Goal: Information Seeking & Learning: Learn about a topic

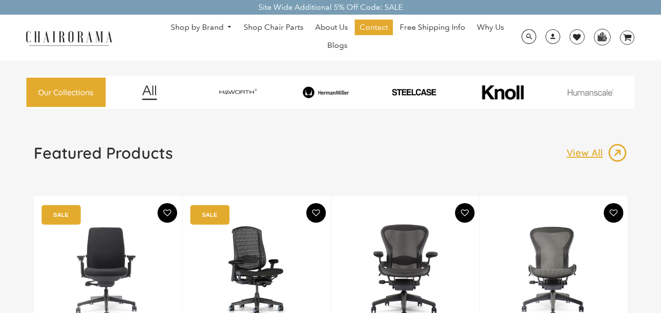
scroll to position [49, 0]
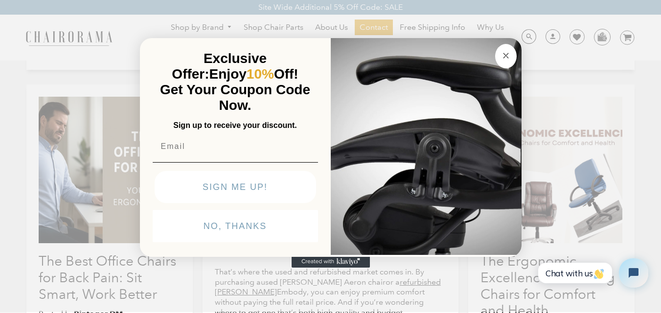
click at [505, 61] on circle "Close dialog" at bounding box center [505, 55] width 11 height 11
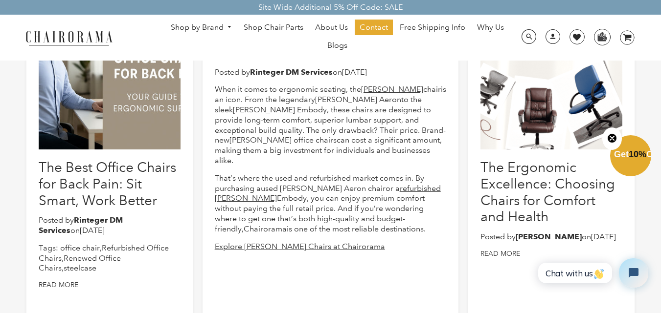
scroll to position [196, 0]
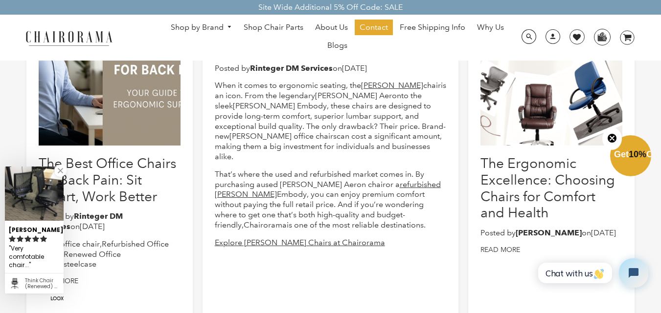
click at [527, 126] on div at bounding box center [551, 72] width 142 height 147
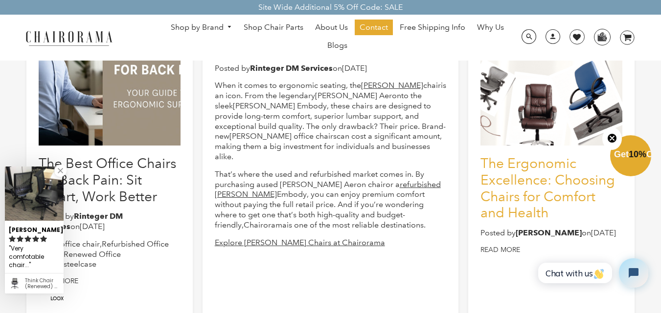
click at [524, 179] on link "The Ergonomic Excellence: Choosing Chairs for Comfort and Health" at bounding box center [547, 188] width 134 height 66
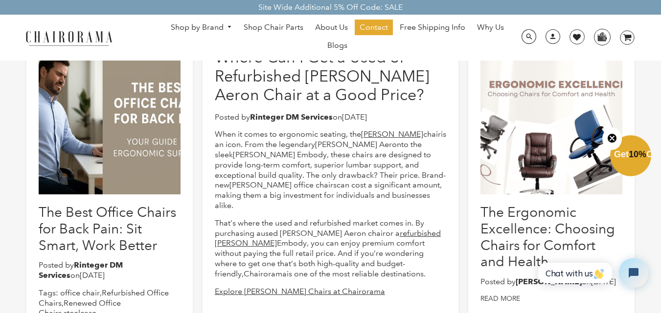
drag, startPoint x: 568, startPoint y: 93, endPoint x: 598, endPoint y: 136, distance: 52.1
click at [607, 137] on icon "Close teaser" at bounding box center [612, 138] width 10 height 10
click at [532, 110] on div at bounding box center [551, 121] width 142 height 147
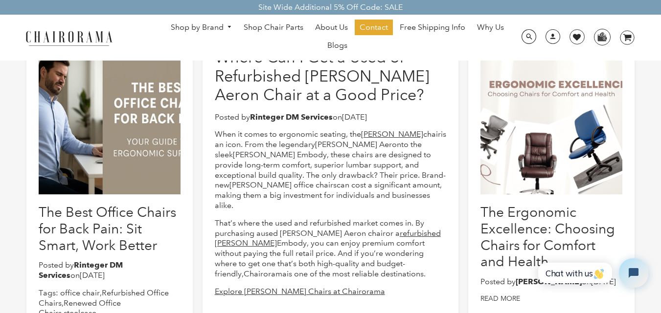
click at [532, 110] on div at bounding box center [551, 121] width 142 height 147
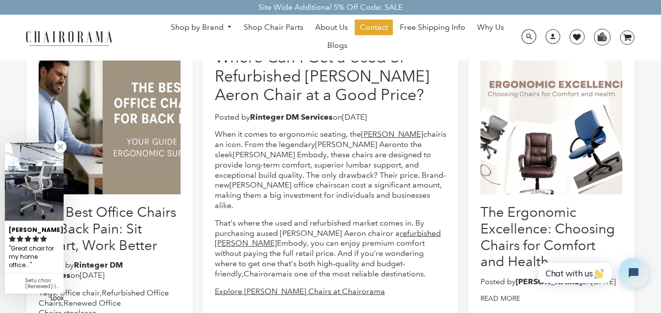
click at [532, 110] on div at bounding box center [551, 121] width 142 height 147
drag, startPoint x: 532, startPoint y: 110, endPoint x: 550, endPoint y: 134, distance: 30.4
click at [543, 117] on div at bounding box center [551, 121] width 142 height 147
click at [549, 134] on div at bounding box center [551, 121] width 142 height 147
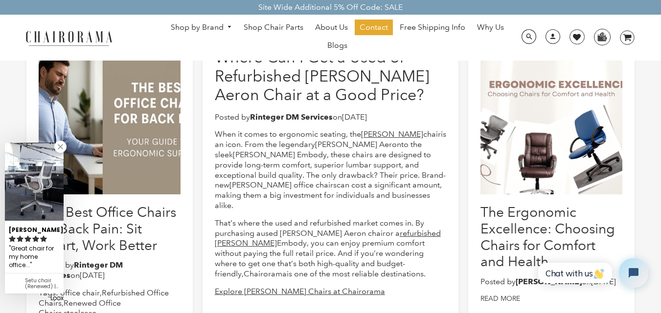
click at [549, 134] on div at bounding box center [551, 121] width 142 height 147
drag, startPoint x: 549, startPoint y: 134, endPoint x: 561, endPoint y: 120, distance: 18.8
click at [561, 120] on div at bounding box center [551, 121] width 142 height 147
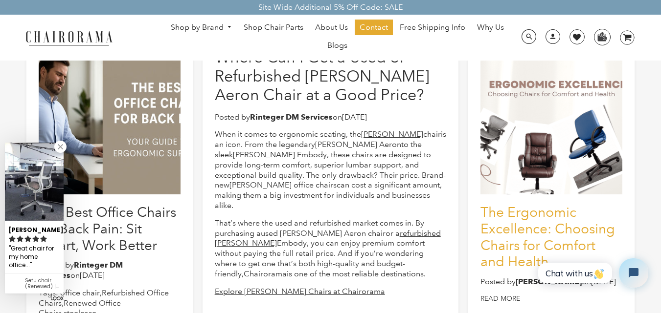
click at [547, 243] on link "The Ergonomic Excellence: Choosing Chairs for Comfort and Health" at bounding box center [547, 237] width 134 height 66
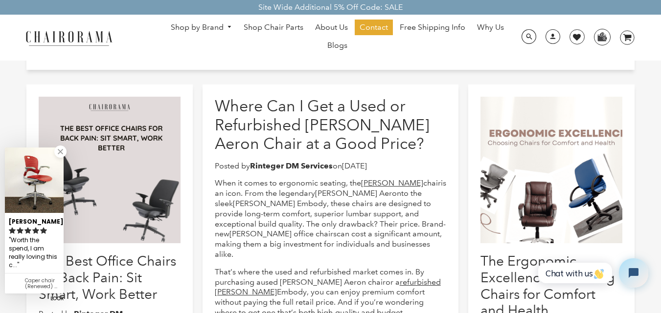
click at [63, 149] on link at bounding box center [60, 152] width 12 height 12
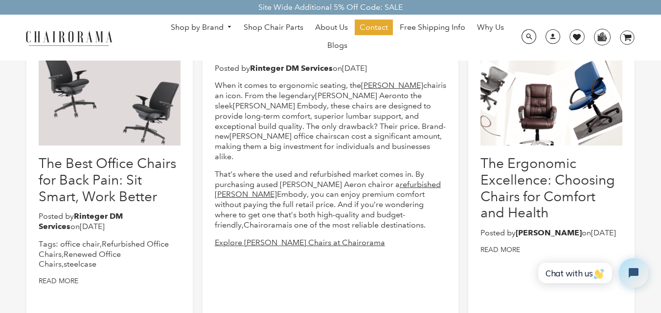
scroll to position [98, 0]
